Goal: Information Seeking & Learning: Learn about a topic

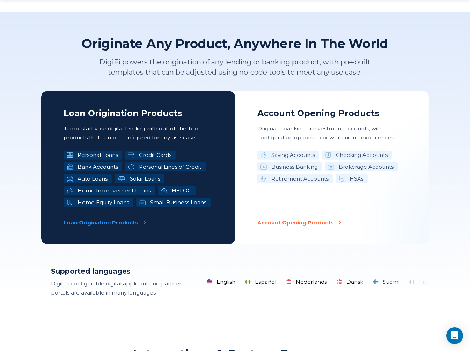
scroll to position [1070, 0]
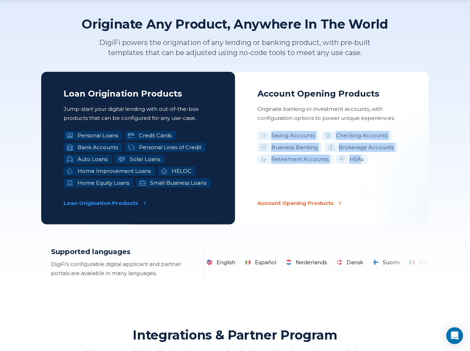
drag, startPoint x: 270, startPoint y: 135, endPoint x: 360, endPoint y: 163, distance: 94.9
click at [360, 163] on ul "Saving Accounts Checking Accounts Business Banking Brokerage Accounts Retiremen…" at bounding box center [331, 159] width 149 height 57
click at [390, 164] on ul "Saving Accounts Checking Accounts Business Banking Brokerage Accounts Retiremen…" at bounding box center [331, 159] width 149 height 57
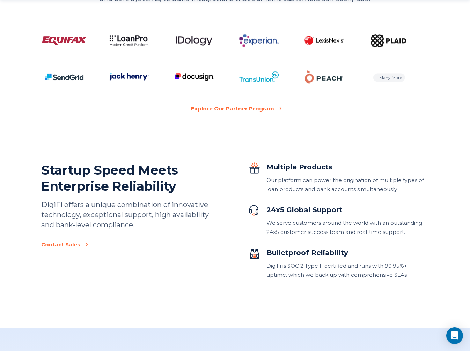
scroll to position [1442, 0]
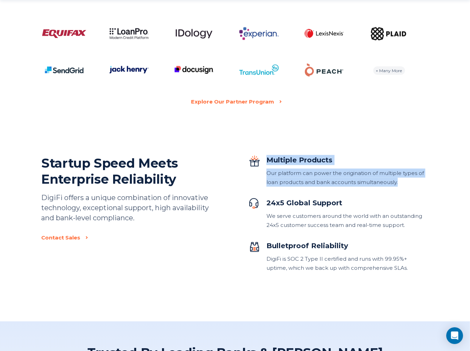
drag, startPoint x: 268, startPoint y: 157, endPoint x: 398, endPoint y: 187, distance: 133.7
click at [398, 187] on div "Multiple Products Our platform can power the origination of multiple types of l…" at bounding box center [338, 214] width 180 height 118
drag, startPoint x: 378, startPoint y: 182, endPoint x: 266, endPoint y: 162, distance: 113.1
click at [266, 162] on div "Multiple Products Our platform can power the origination of multiple types of l…" at bounding box center [347, 171] width 162 height 32
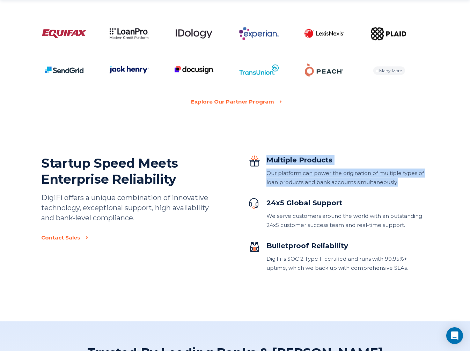
click at [266, 162] on div "Multiple Products" at bounding box center [347, 160] width 162 height 10
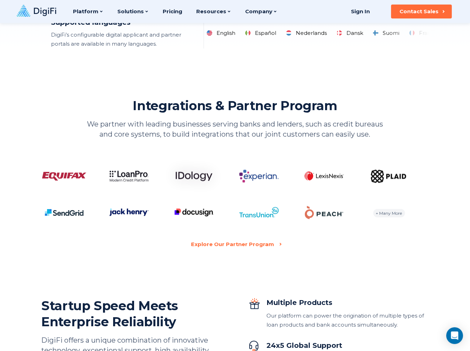
scroll to position [1209, 0]
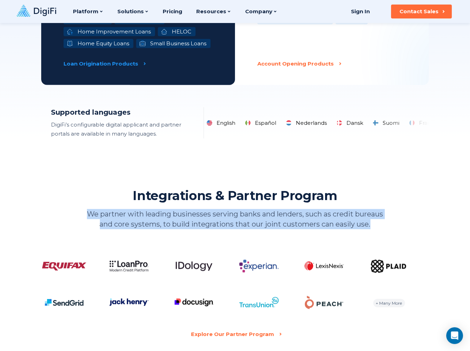
drag, startPoint x: 380, startPoint y: 228, endPoint x: 73, endPoint y: 213, distance: 308.1
click at [73, 213] on div "Integrations & Partner Program We partner with leading businesses serving banks…" at bounding box center [234, 209] width 387 height 42
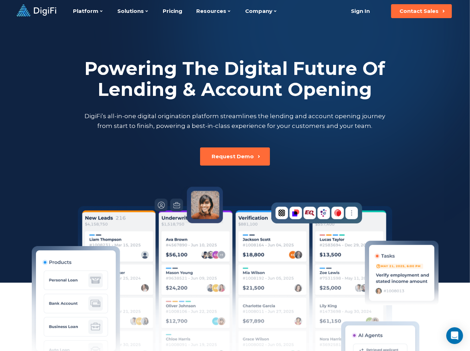
scroll to position [0, 0]
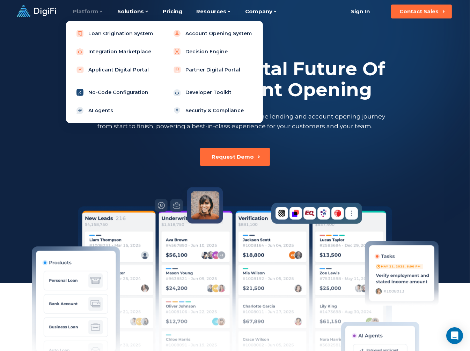
click at [135, 93] on link "No-Code Configuration" at bounding box center [116, 92] width 89 height 14
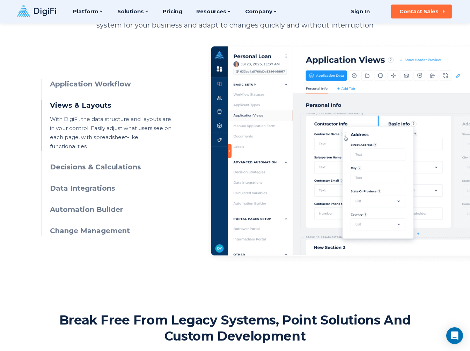
scroll to position [283, 0]
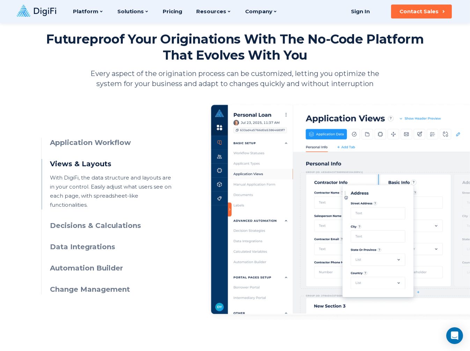
click at [102, 221] on h3 "Decisions & Calculations" at bounding box center [113, 226] width 127 height 10
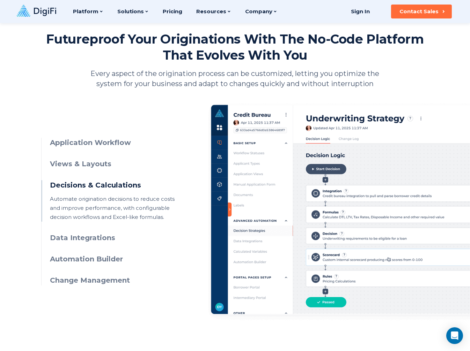
click at [104, 239] on h3 "Data Integrations" at bounding box center [113, 238] width 127 height 10
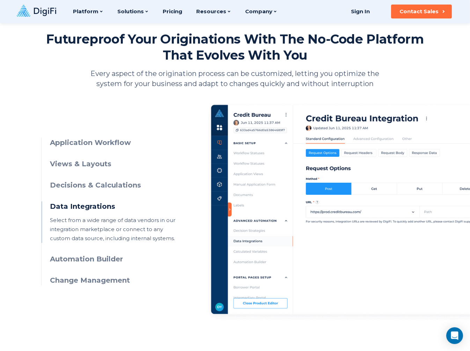
click at [93, 259] on h3 "Automation Builder" at bounding box center [113, 259] width 127 height 10
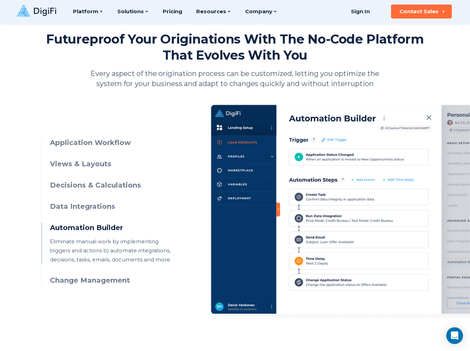
click at [97, 282] on h3 "Change Management" at bounding box center [113, 281] width 127 height 10
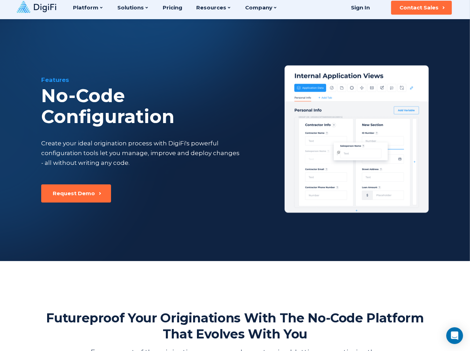
scroll to position [0, 0]
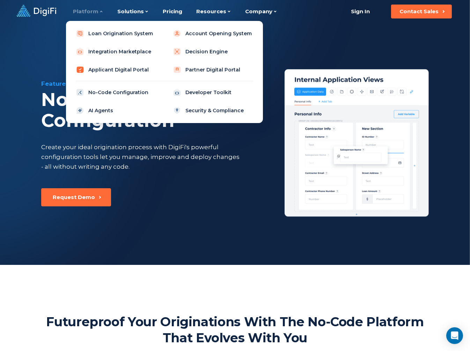
click at [144, 72] on link "Applicant Digital Portal" at bounding box center [116, 70] width 89 height 14
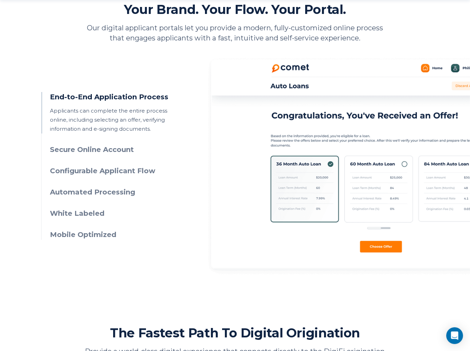
scroll to position [326, 0]
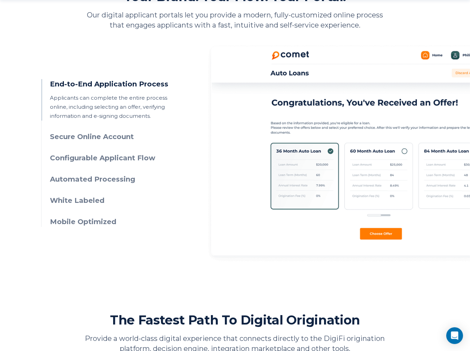
click at [124, 141] on h3 "Secure Online Account" at bounding box center [113, 137] width 127 height 10
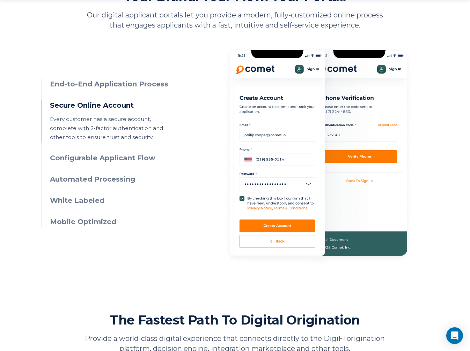
click at [118, 159] on h3 "Configurable Applicant Flow" at bounding box center [113, 158] width 127 height 10
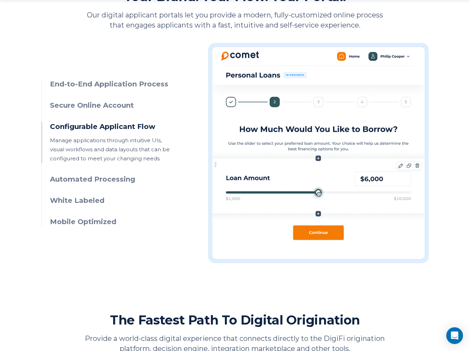
click at [129, 182] on h3 "Automated Processing" at bounding box center [113, 179] width 127 height 10
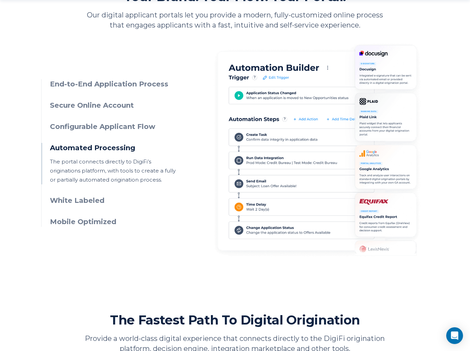
click at [116, 200] on h3 "White Labeled" at bounding box center [113, 201] width 127 height 10
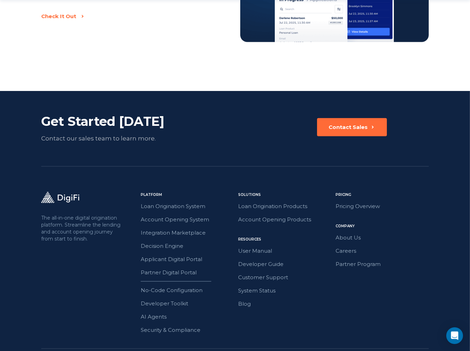
scroll to position [1170, 0]
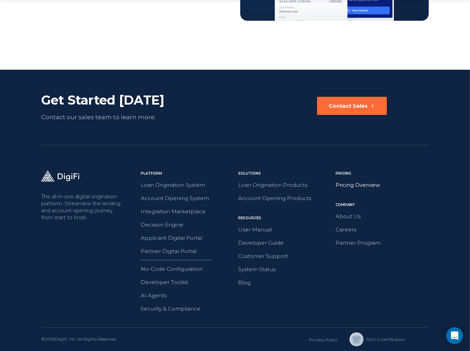
click at [350, 182] on link "Pricing Overview" at bounding box center [381, 185] width 93 height 9
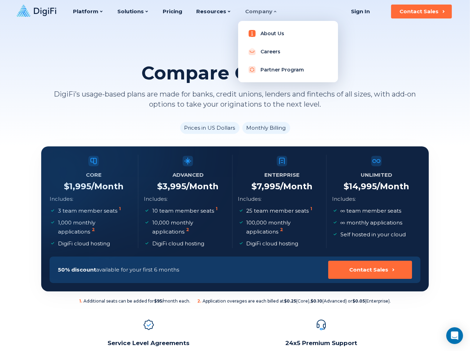
click at [263, 33] on link "About Us" at bounding box center [288, 34] width 89 height 14
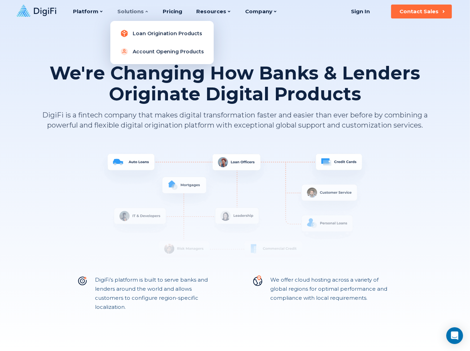
click at [133, 30] on link "Loan Origination Products" at bounding box center [162, 34] width 92 height 14
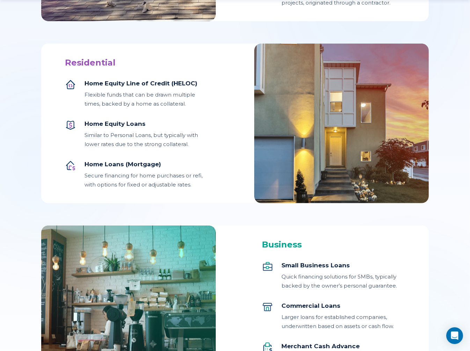
scroll to position [651, 0]
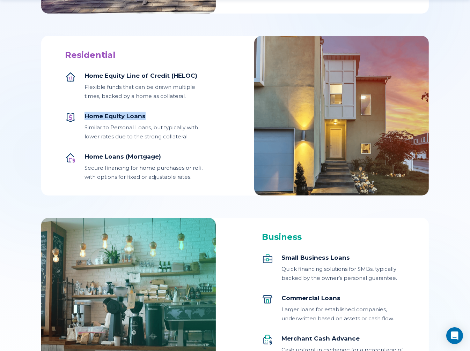
drag, startPoint x: 85, startPoint y: 115, endPoint x: 145, endPoint y: 118, distance: 60.1
click at [145, 118] on div "Home Equity Loans" at bounding box center [146, 116] width 124 height 8
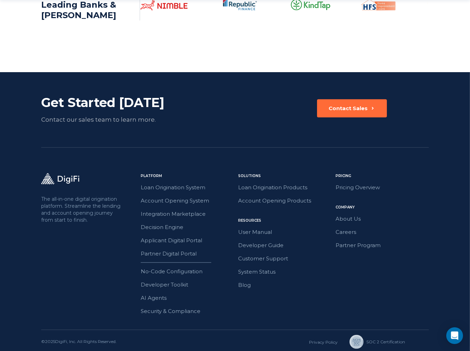
scroll to position [1115, 0]
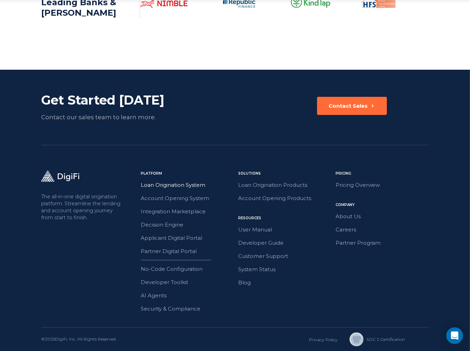
click at [176, 185] on link "Loan Origination System" at bounding box center [187, 185] width 93 height 9
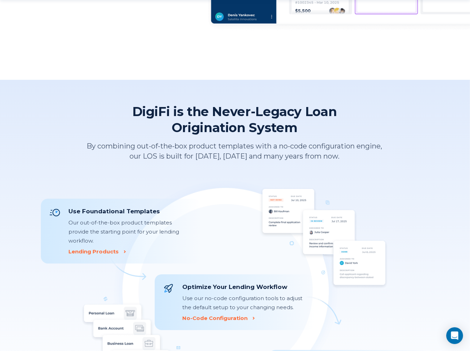
scroll to position [558, 0]
drag, startPoint x: 137, startPoint y: 145, endPoint x: 187, endPoint y: 143, distance: 50.3
click at [187, 143] on p "By combining out-of-the-box product templates with a no-code configuration engi…" at bounding box center [235, 151] width 304 height 20
drag, startPoint x: 135, startPoint y: 145, endPoint x: 140, endPoint y: 145, distance: 4.2
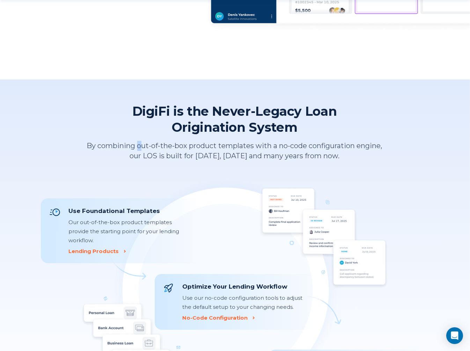
click at [140, 145] on p "By combining out-of-the-box product templates with a no-code configuration engi…" at bounding box center [235, 151] width 304 height 20
drag, startPoint x: 190, startPoint y: 147, endPoint x: 255, endPoint y: 147, distance: 65.2
click at [255, 147] on p "By combining out-of-the-box product templates with a no-code configuration engi…" at bounding box center [235, 151] width 304 height 20
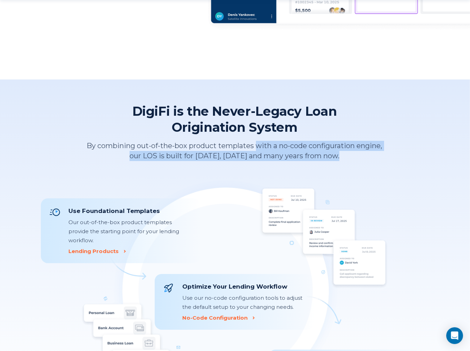
drag, startPoint x: 255, startPoint y: 147, endPoint x: 342, endPoint y: 158, distance: 87.6
click at [342, 158] on p "By combining out-of-the-box product templates with a no-code configuration engi…" at bounding box center [235, 151] width 304 height 20
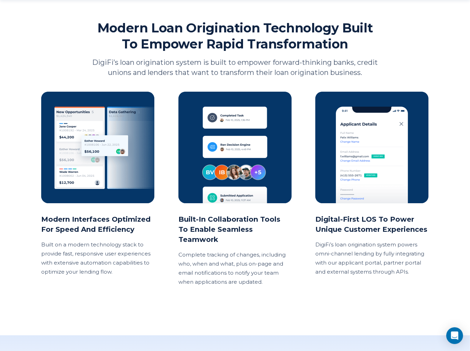
scroll to position [1048, 0]
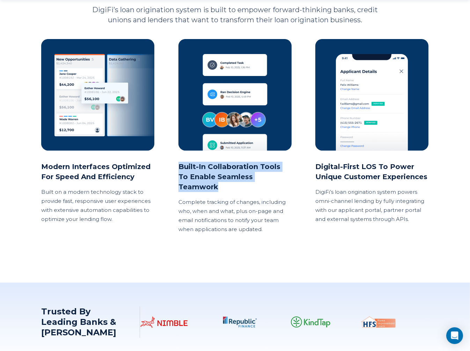
drag, startPoint x: 179, startPoint y: 164, endPoint x: 295, endPoint y: 177, distance: 116.5
click at [295, 177] on div "Modern interfaces optimized for speed and efficiency Built on a modern technolo…" at bounding box center [234, 136] width 387 height 195
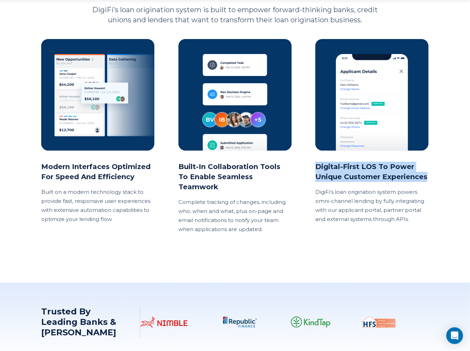
drag, startPoint x: 317, startPoint y: 167, endPoint x: 438, endPoint y: 177, distance: 121.1
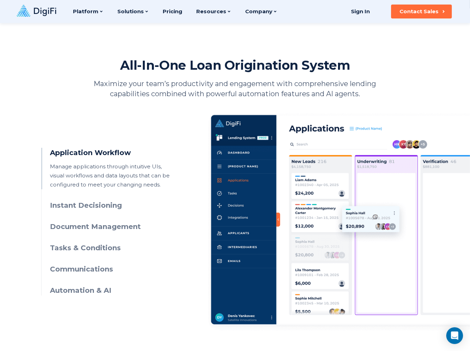
scroll to position [0, 0]
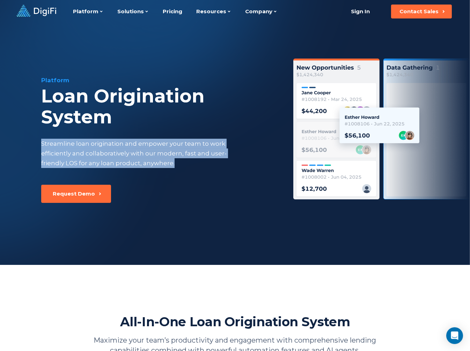
drag, startPoint x: 165, startPoint y: 162, endPoint x: 37, endPoint y: 145, distance: 129.8
click at [37, 145] on div "Platform Loan Origination System Streamline loan origination and empower your t…" at bounding box center [235, 144] width 477 height 242
drag, startPoint x: 41, startPoint y: 144, endPoint x: 211, endPoint y: 163, distance: 170.6
click at [211, 163] on div "Streamline loan origination and empower your team to work efficiently and colla…" at bounding box center [140, 153] width 198 height 29
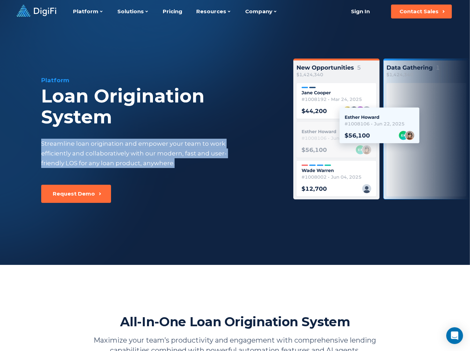
click at [211, 163] on div "Streamline loan origination and empower your team to work efficiently and colla…" at bounding box center [140, 153] width 198 height 29
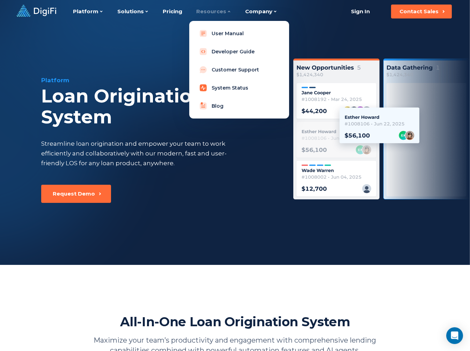
click at [226, 89] on link "System Status" at bounding box center [239, 88] width 89 height 14
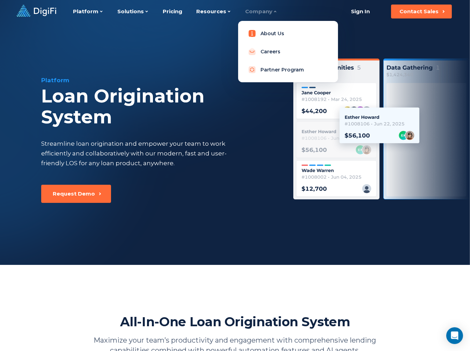
click at [258, 32] on link "About Us" at bounding box center [288, 34] width 89 height 14
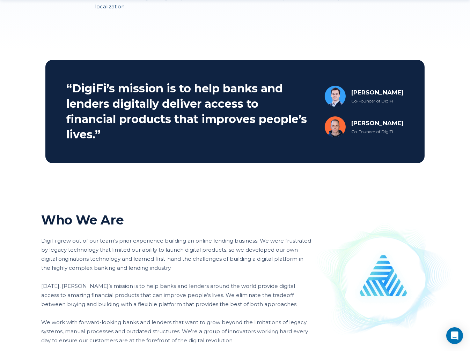
scroll to position [465, 0]
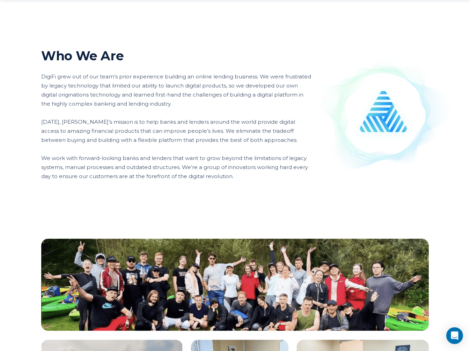
drag, startPoint x: 79, startPoint y: 173, endPoint x: 76, endPoint y: 178, distance: 5.0
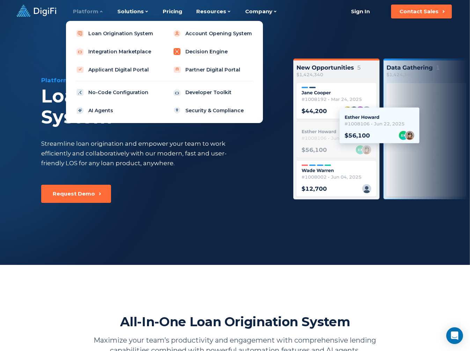
click at [210, 49] on link "Decision Engine" at bounding box center [213, 52] width 89 height 14
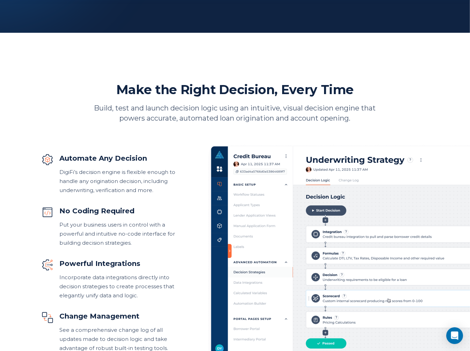
scroll to position [279, 0]
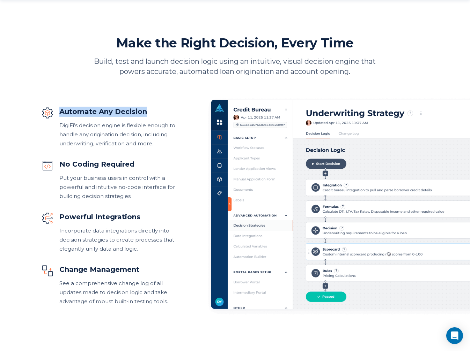
drag, startPoint x: 63, startPoint y: 113, endPoint x: 166, endPoint y: 112, distance: 103.6
click at [166, 112] on div "Automate Any Decision" at bounding box center [117, 112] width 117 height 10
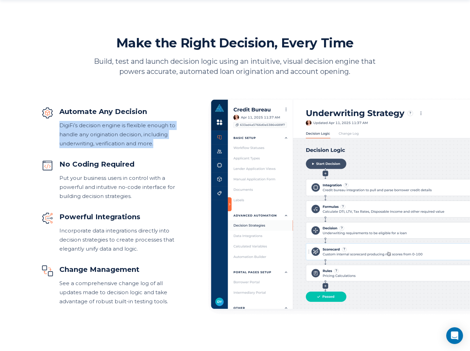
drag, startPoint x: 160, startPoint y: 145, endPoint x: 60, endPoint y: 127, distance: 101.4
click at [60, 127] on div "DigiFi’s decision engine is flexible enough to handle any origination decision,…" at bounding box center [117, 134] width 117 height 27
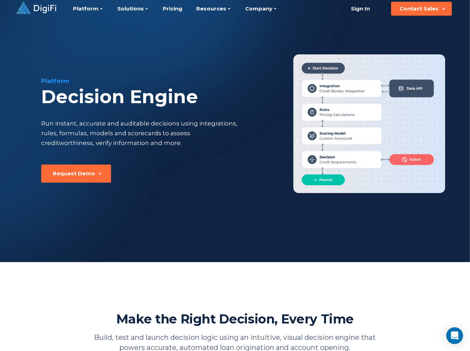
scroll to position [0, 0]
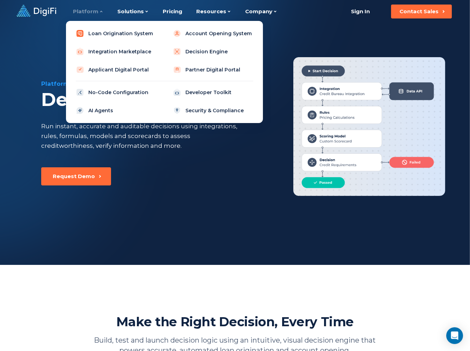
click at [126, 34] on link "Loan Origination System" at bounding box center [116, 34] width 89 height 14
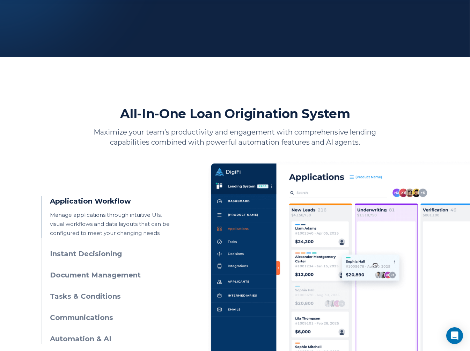
scroll to position [279, 0]
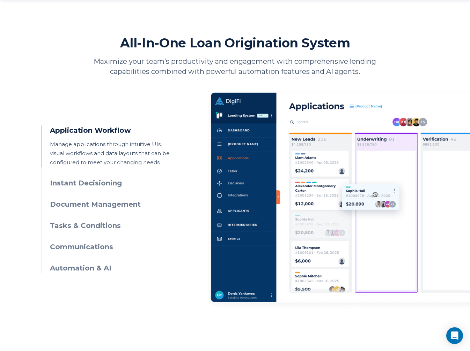
click at [65, 183] on h3 "Instant Decisioning" at bounding box center [113, 183] width 127 height 10
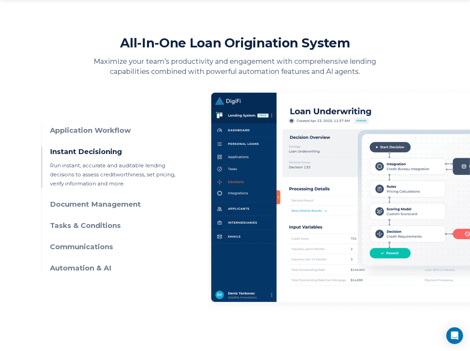
click at [66, 201] on h3 "Document Management" at bounding box center [113, 205] width 127 height 10
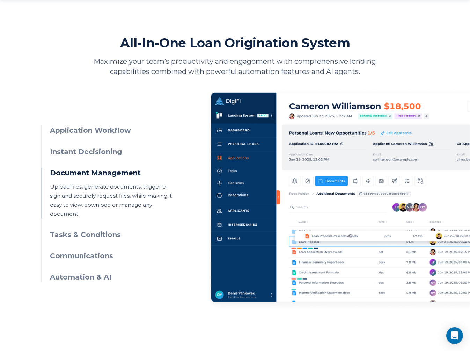
click at [73, 230] on h3 "Tasks & Conditions" at bounding box center [113, 235] width 127 height 10
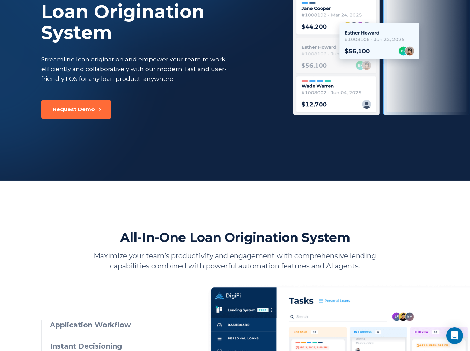
scroll to position [0, 0]
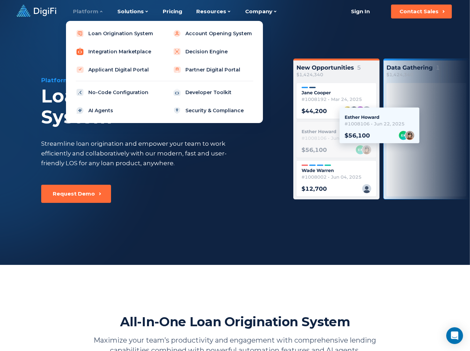
click at [120, 51] on link "Integration Marketplace" at bounding box center [116, 52] width 89 height 14
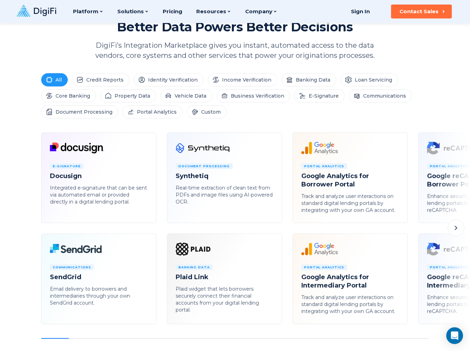
scroll to position [326, 0]
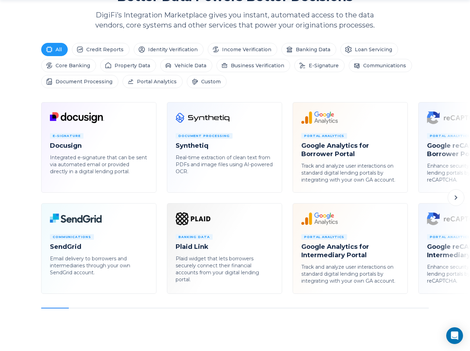
drag, startPoint x: 63, startPoint y: 307, endPoint x: 146, endPoint y: 310, distance: 83.1
click at [146, 310] on div "Platform Integration Marketplace Seamlessly connect to third-party services usi…" at bounding box center [235, 324] width 470 height 1301
click at [108, 308] on div at bounding box center [234, 308] width 387 height 1
drag, startPoint x: 108, startPoint y: 306, endPoint x: 51, endPoint y: 308, distance: 56.9
click at [87, 308] on div "Platform Integration Marketplace Seamlessly connect to third-party services usi…" at bounding box center [235, 324] width 470 height 1301
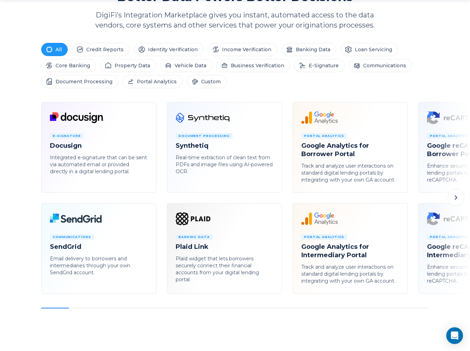
drag, startPoint x: 51, startPoint y: 307, endPoint x: 92, endPoint y: 308, distance: 41.5
click at [91, 309] on div "Platform Integration Marketplace Seamlessly connect to third-party services usi…" at bounding box center [235, 324] width 470 height 1301
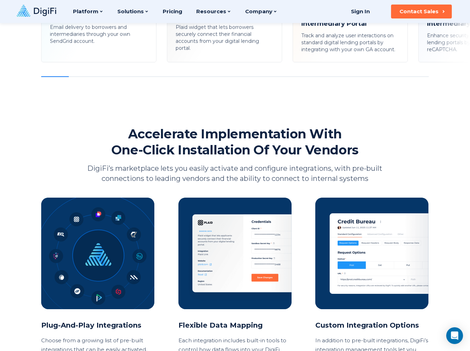
scroll to position [372, 0]
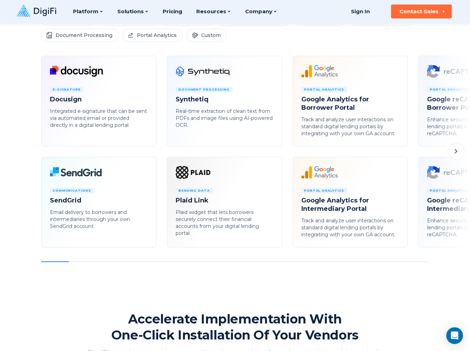
click at [460, 148] on icon at bounding box center [456, 151] width 8 height 8
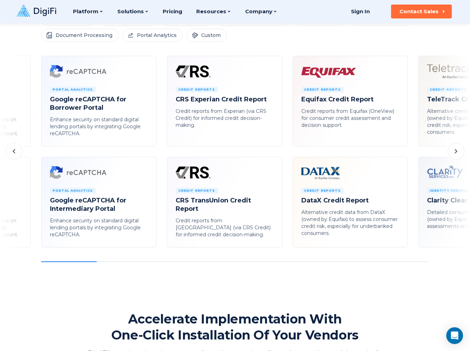
click at [456, 151] on icon at bounding box center [455, 151] width 2 height 4
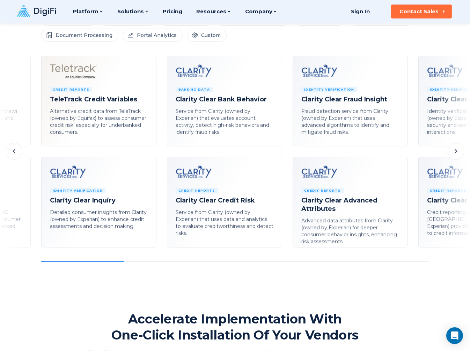
click at [456, 151] on icon at bounding box center [455, 151] width 2 height 4
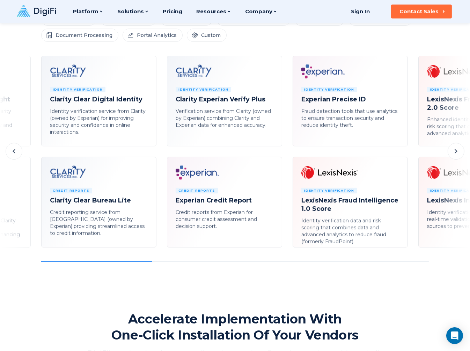
click at [456, 151] on icon at bounding box center [455, 151] width 2 height 4
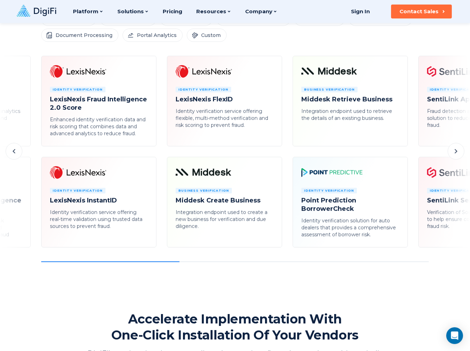
click at [456, 151] on icon at bounding box center [455, 151] width 2 height 4
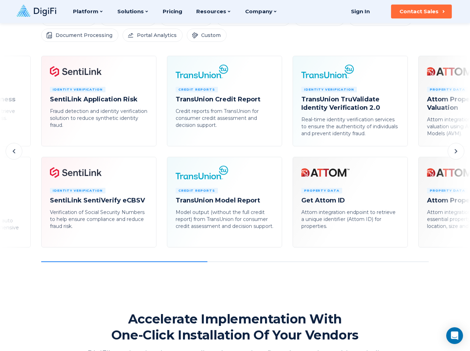
click at [456, 151] on icon at bounding box center [455, 151] width 2 height 4
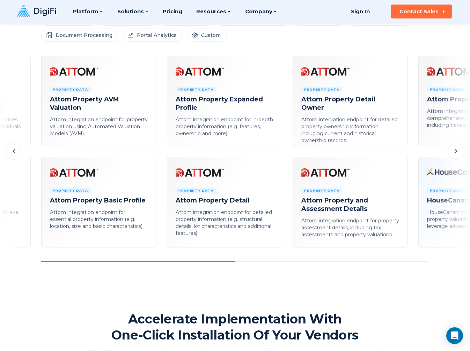
click at [456, 151] on icon at bounding box center [455, 151] width 2 height 4
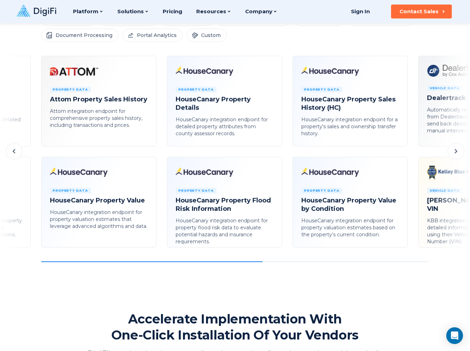
click at [456, 151] on icon at bounding box center [455, 151] width 2 height 4
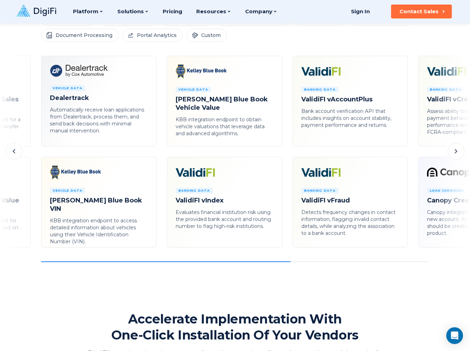
click at [456, 151] on icon at bounding box center [455, 151] width 2 height 4
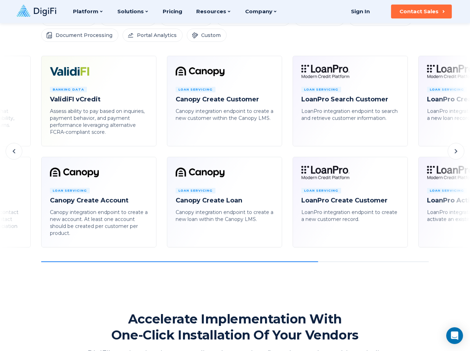
click at [456, 151] on icon at bounding box center [455, 151] width 2 height 4
